Goal: Check status: Check status

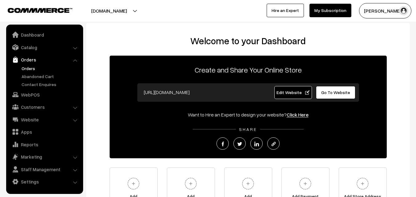
click at [31, 67] on link "Orders" at bounding box center [50, 68] width 61 height 6
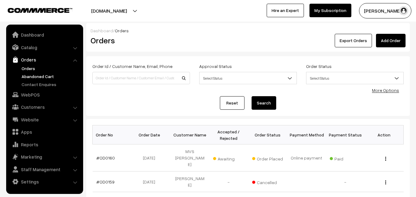
click at [34, 77] on link "Abandoned Cart" at bounding box center [50, 76] width 61 height 6
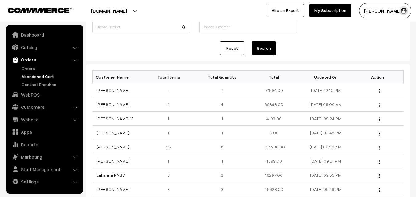
scroll to position [62, 0]
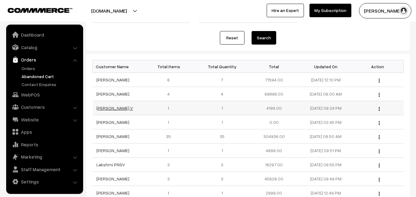
click at [114, 108] on link "[PERSON_NAME] V" at bounding box center [114, 108] width 37 height 5
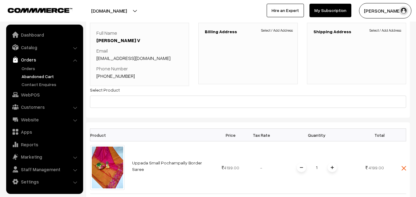
scroll to position [31, 0]
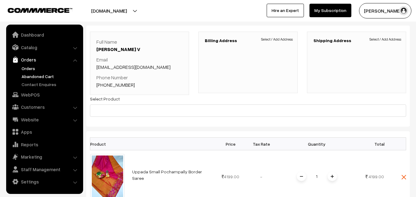
click at [27, 66] on link "Orders" at bounding box center [50, 68] width 61 height 6
